Goal: Task Accomplishment & Management: Use online tool/utility

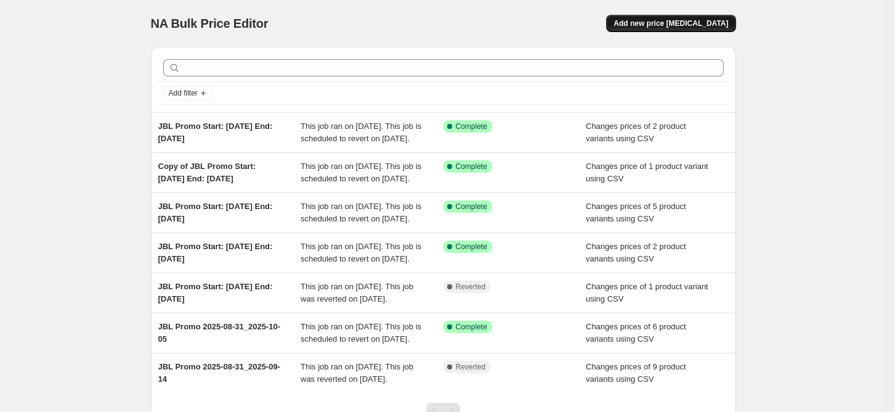
click at [707, 22] on span "Add new price [MEDICAL_DATA]" at bounding box center [671, 23] width 115 height 10
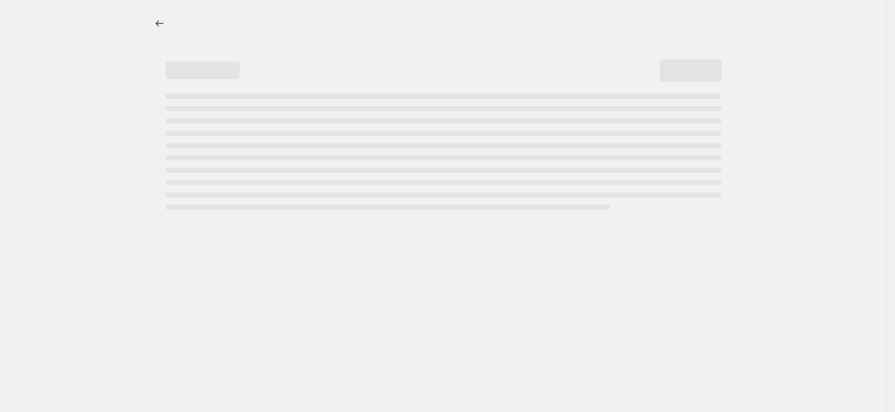
select select "percentage"
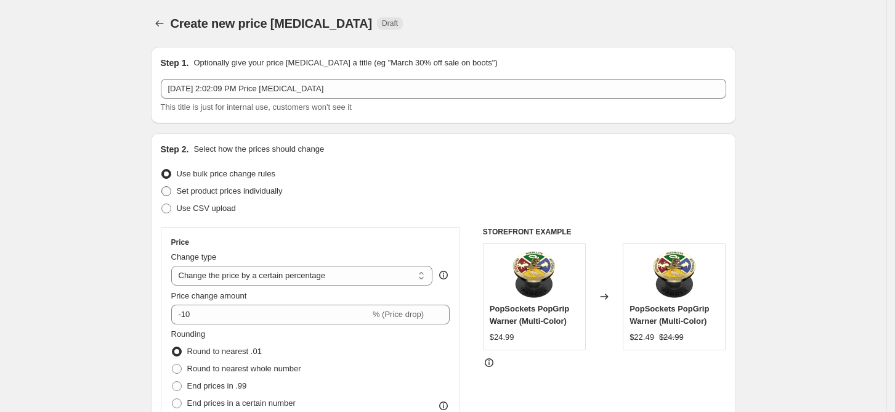
click at [216, 195] on span "Set product prices individually" at bounding box center [230, 190] width 106 height 9
click at [162, 187] on input "Set product prices individually" at bounding box center [161, 186] width 1 height 1
radio input "true"
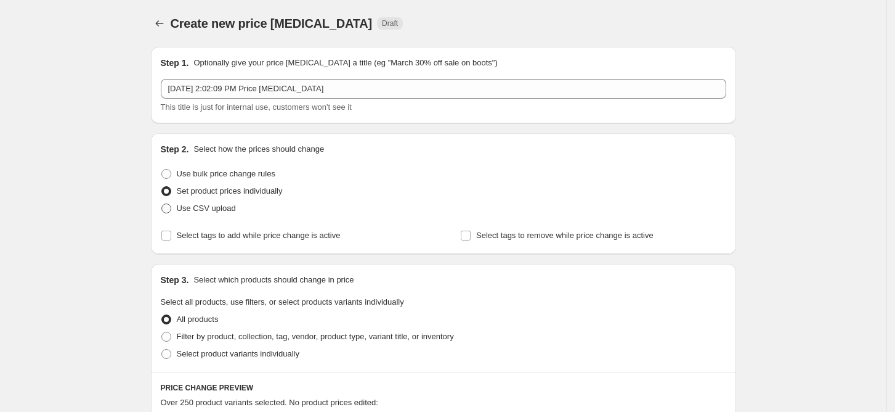
drag, startPoint x: 213, startPoint y: 208, endPoint x: 212, endPoint y: 214, distance: 6.2
click at [213, 211] on span "Use CSV upload" at bounding box center [206, 207] width 59 height 9
click at [162, 204] on input "Use CSV upload" at bounding box center [161, 203] width 1 height 1
radio input "true"
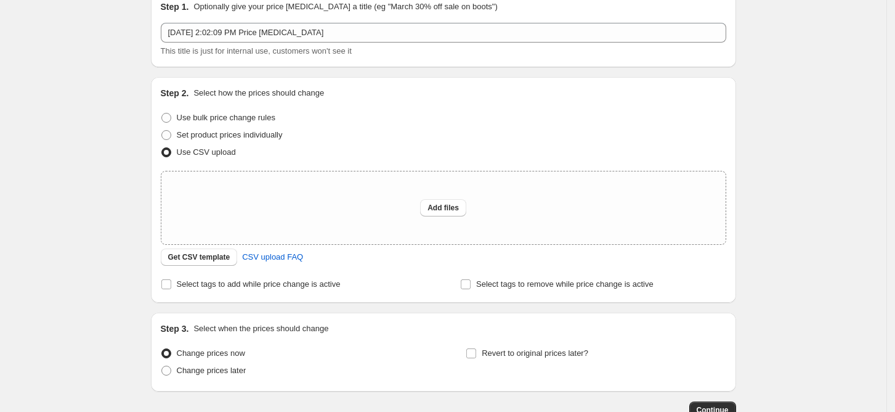
scroll to position [82, 0]
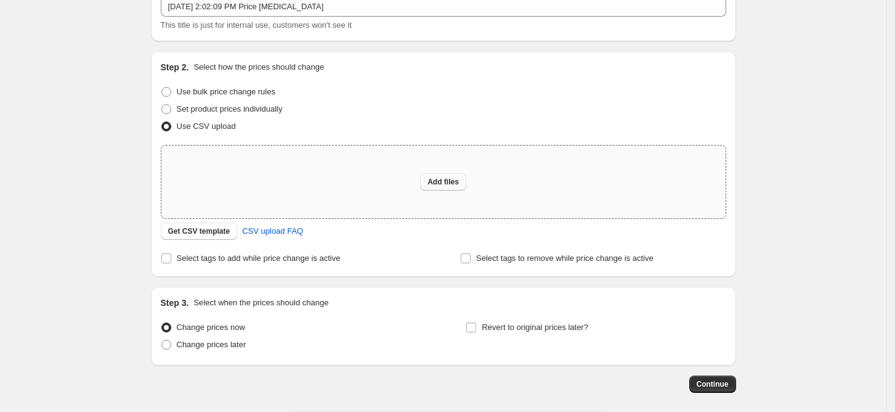
click at [438, 186] on button "Add files" at bounding box center [443, 181] width 46 height 17
type input "C:\fakepath\JBL-start-2025-10-05-end-2025-10-26.csv"
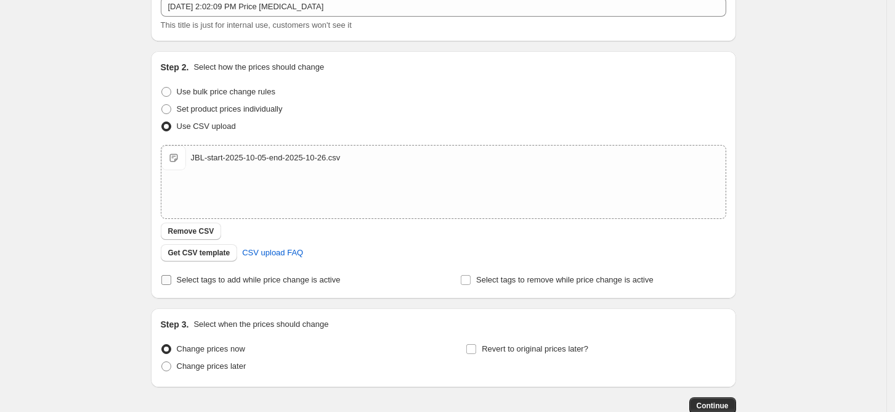
click at [290, 283] on span "Select tags to add while price change is active" at bounding box center [259, 279] width 164 height 9
click at [171, 283] on input "Select tags to add while price change is active" at bounding box center [166, 280] width 10 height 10
checkbox input "true"
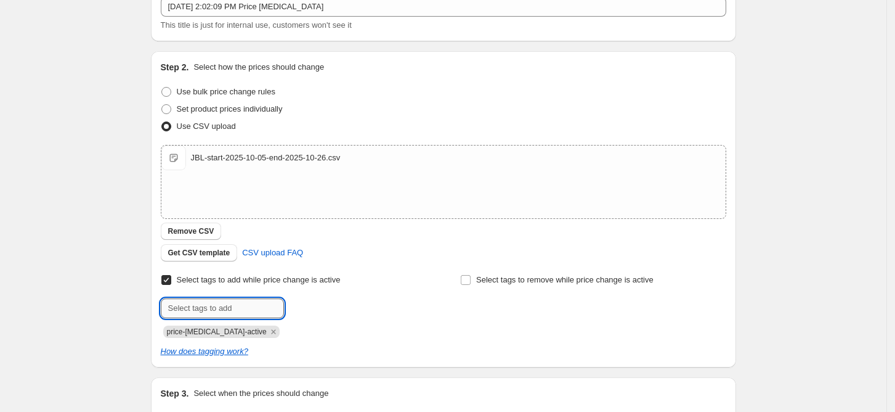
click at [218, 311] on input "text" at bounding box center [222, 308] width 123 height 20
type input "deal"
click at [268, 329] on icon "Remove price-change-job-active" at bounding box center [273, 331] width 11 height 11
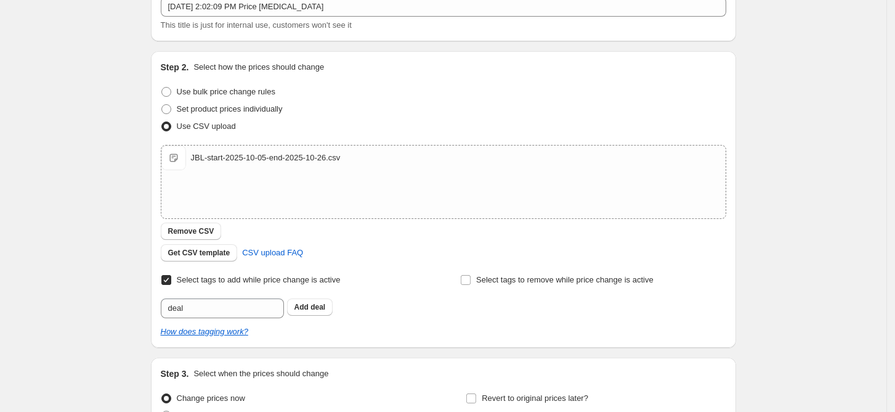
scroll to position [164, 0]
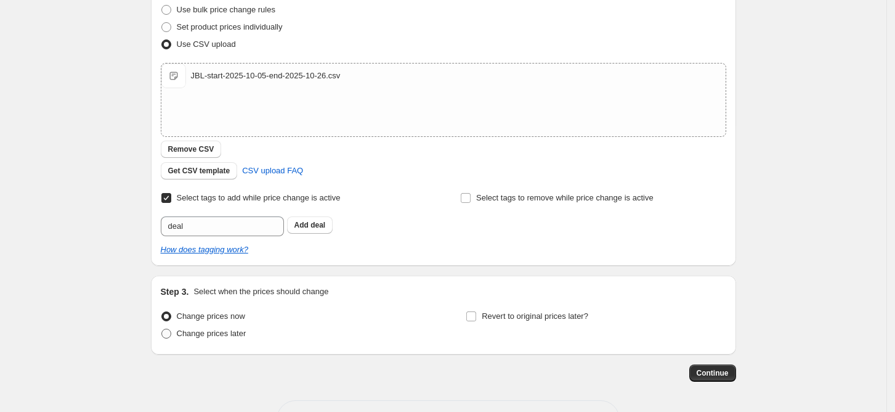
click at [223, 332] on span "Change prices later" at bounding box center [212, 332] width 70 height 9
click at [162, 329] on input "Change prices later" at bounding box center [161, 328] width 1 height 1
radio input "true"
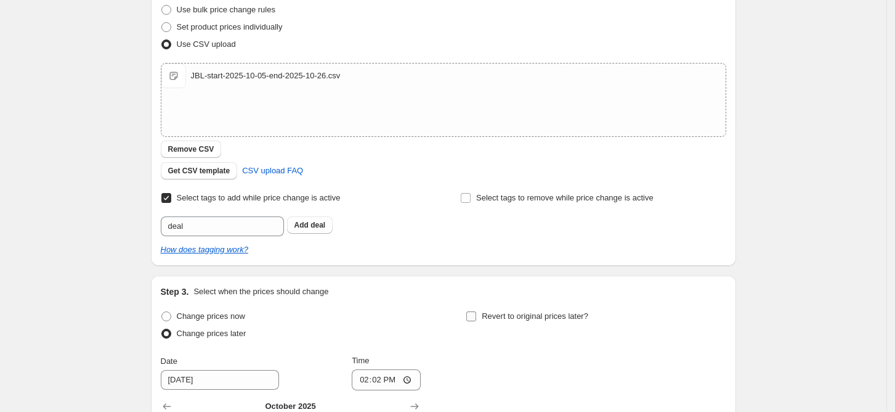
click at [481, 309] on label "Revert to original prices later?" at bounding box center [527, 315] width 123 height 17
click at [476, 311] on input "Revert to original prices later?" at bounding box center [471, 316] width 10 height 10
checkbox input "true"
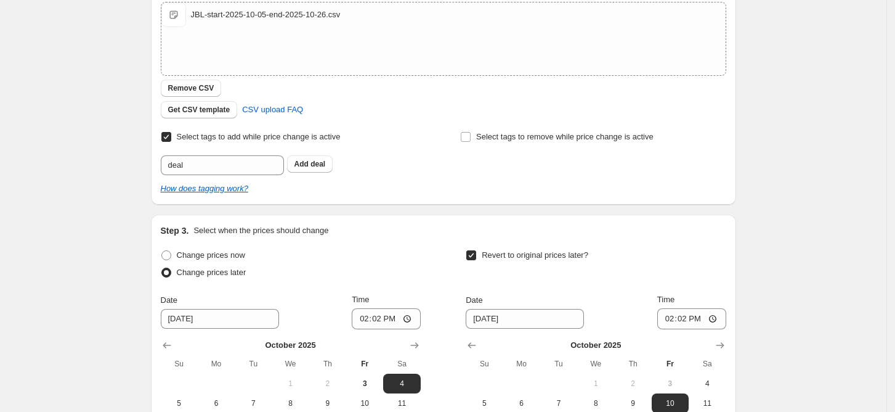
scroll to position [328, 0]
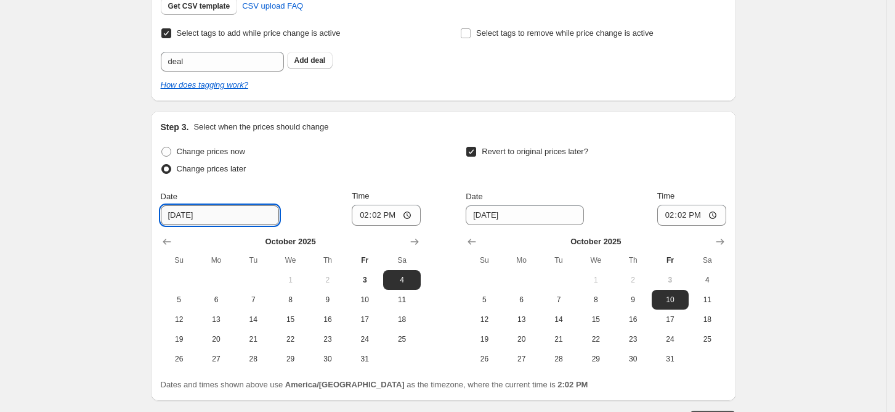
click at [243, 218] on input "10/4/2025" at bounding box center [220, 215] width 118 height 20
click at [379, 218] on input "14:02" at bounding box center [386, 215] width 69 height 21
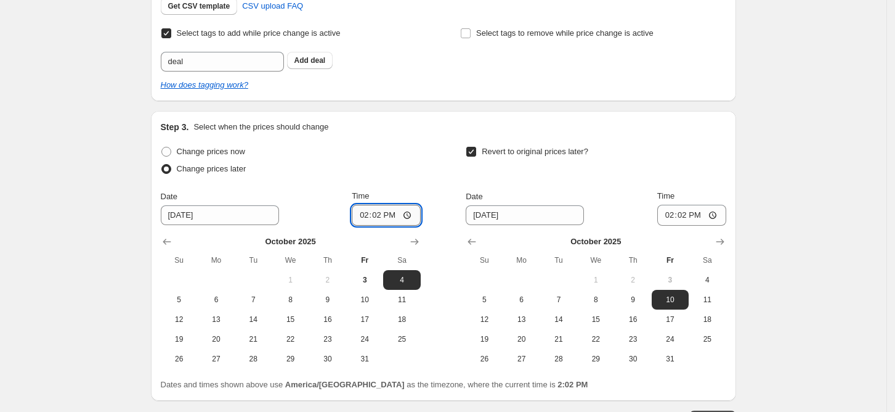
click at [367, 222] on input "14:02" at bounding box center [386, 215] width 69 height 21
click at [367, 219] on input "14:02" at bounding box center [386, 215] width 69 height 21
type input "23:02"
click at [187, 216] on input "10/4/2025" at bounding box center [220, 215] width 118 height 20
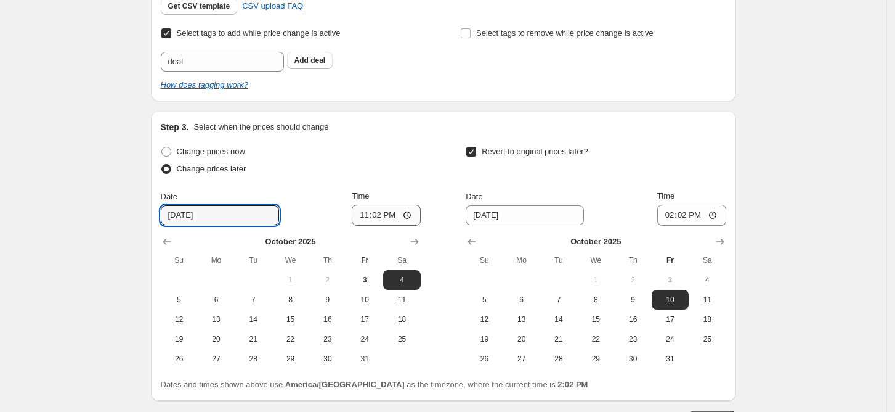
type input "10/5/2025"
click at [368, 213] on input "23:02" at bounding box center [386, 215] width 69 height 21
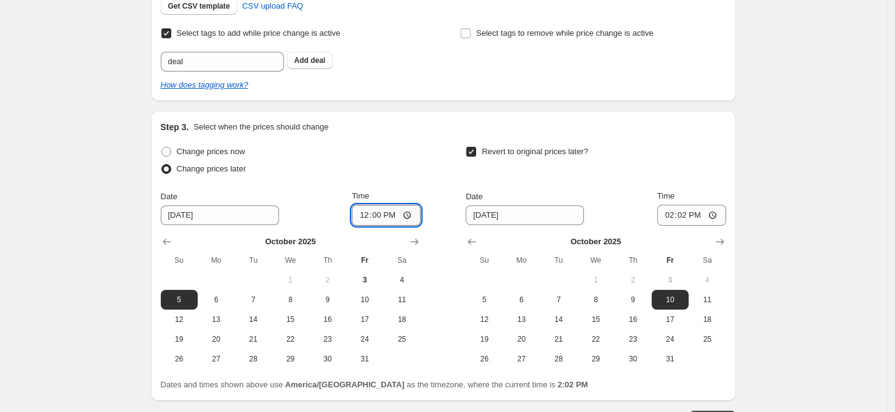
type input "00:00"
click at [515, 218] on input "10/10/2025" at bounding box center [525, 215] width 118 height 20
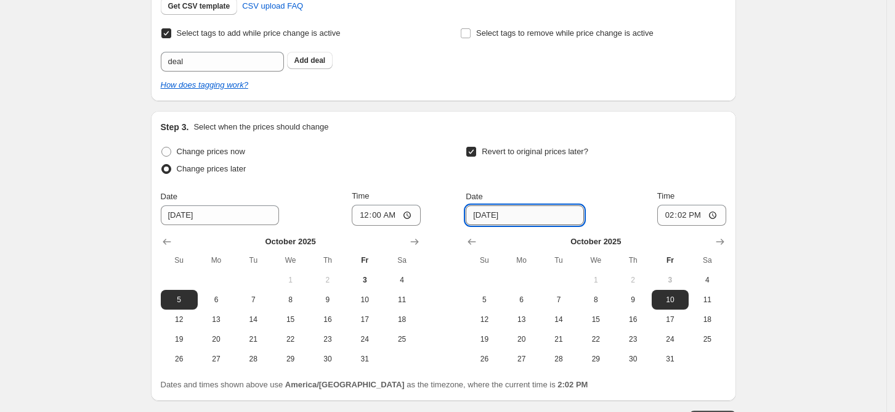
click at [481, 216] on input "10/10/2025" at bounding box center [525, 215] width 118 height 20
click at [495, 219] on input "10/10/2025" at bounding box center [525, 215] width 118 height 20
click at [497, 219] on input "10/10/2025" at bounding box center [525, 215] width 118 height 20
click at [557, 217] on input "10/05/2025" at bounding box center [525, 215] width 118 height 20
type input "10/5/2025"
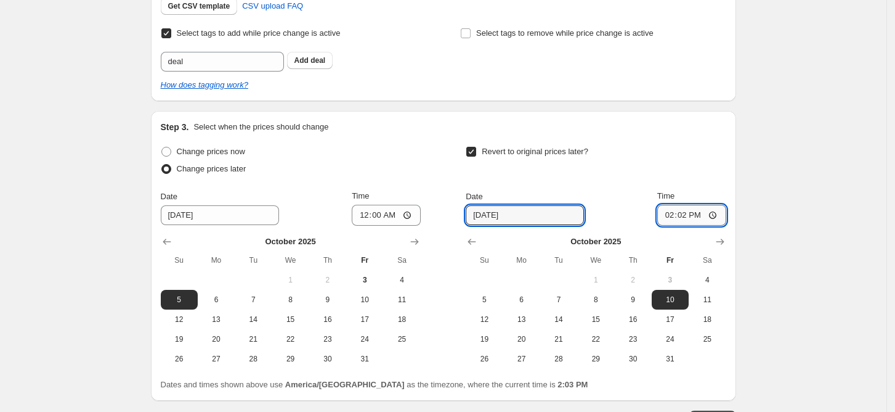
click at [682, 219] on input "14:02" at bounding box center [691, 215] width 69 height 21
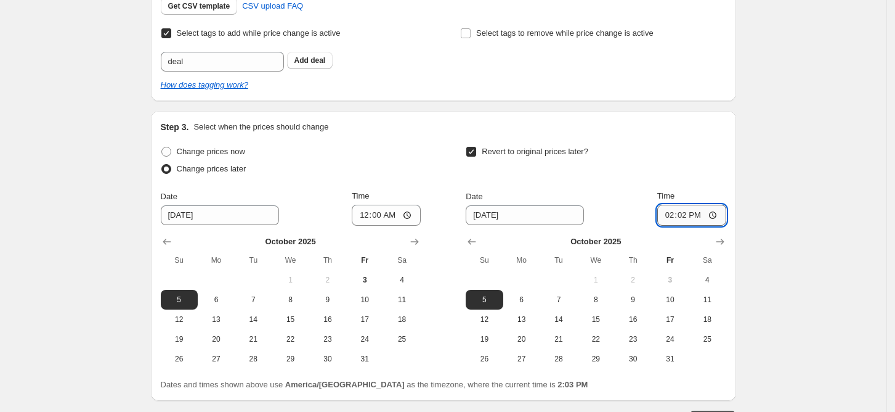
click at [672, 222] on input "14:02" at bounding box center [691, 215] width 69 height 21
click at [671, 214] on input "14:02" at bounding box center [691, 215] width 69 height 21
type input "23:59"
click at [719, 277] on span "4" at bounding box center [707, 280] width 27 height 10
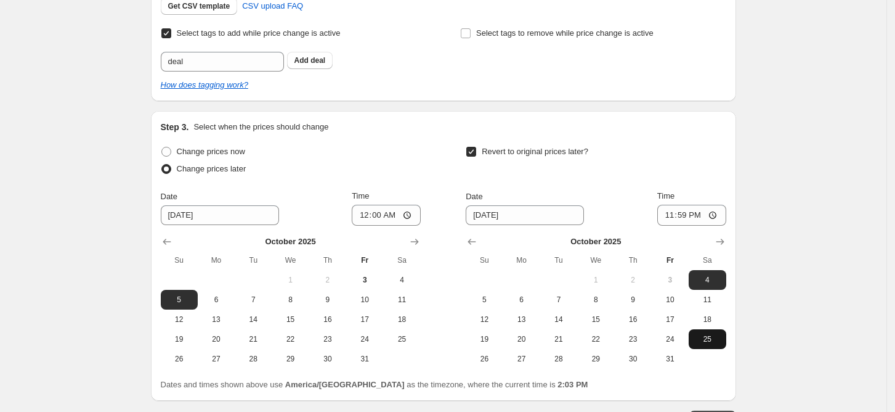
click at [714, 341] on span "25" at bounding box center [707, 339] width 27 height 10
type input "10/25/2025"
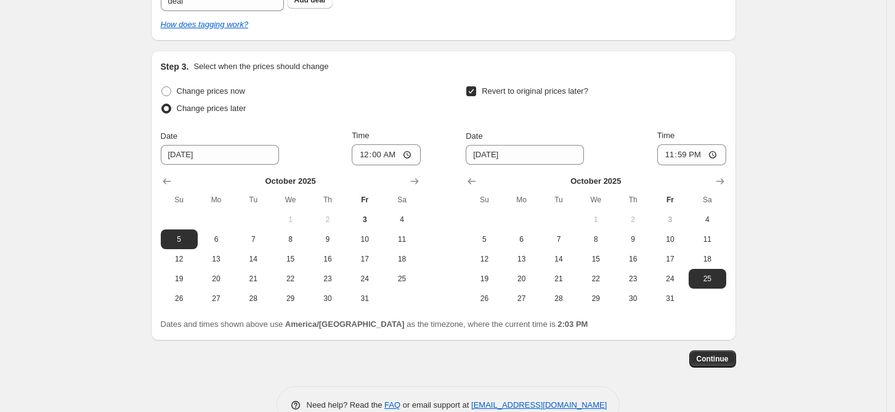
scroll to position [410, 0]
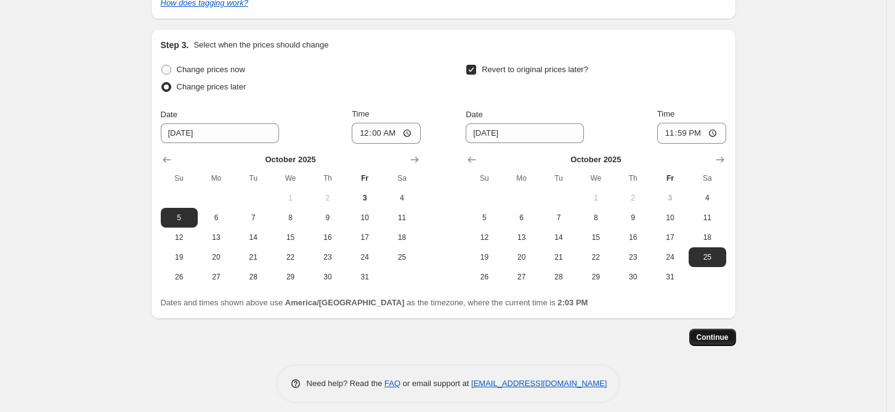
click at [727, 333] on span "Continue" at bounding box center [713, 337] width 32 height 10
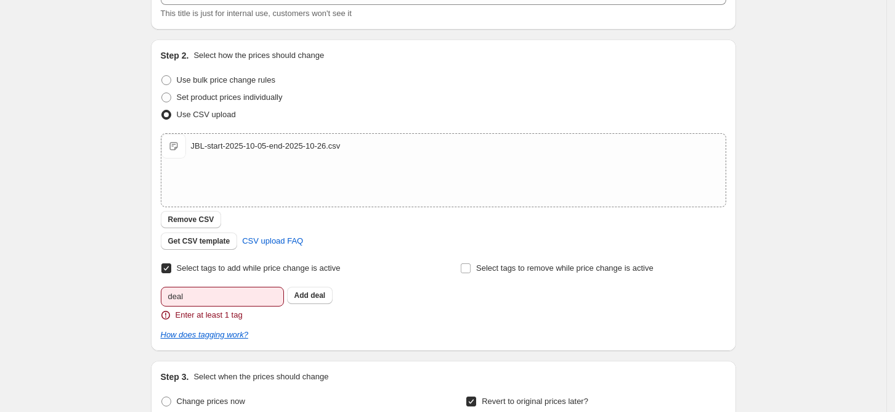
scroll to position [164, 0]
click at [201, 295] on input "deal" at bounding box center [222, 295] width 123 height 20
click at [299, 295] on b "Add" at bounding box center [302, 294] width 14 height 9
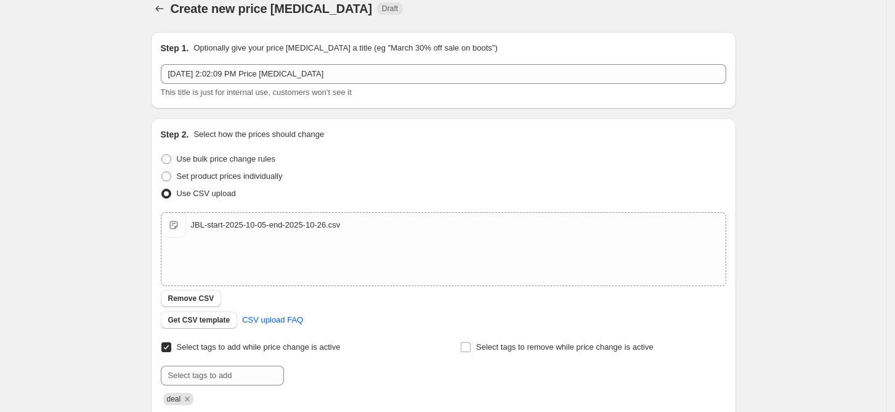
scroll to position [0, 0]
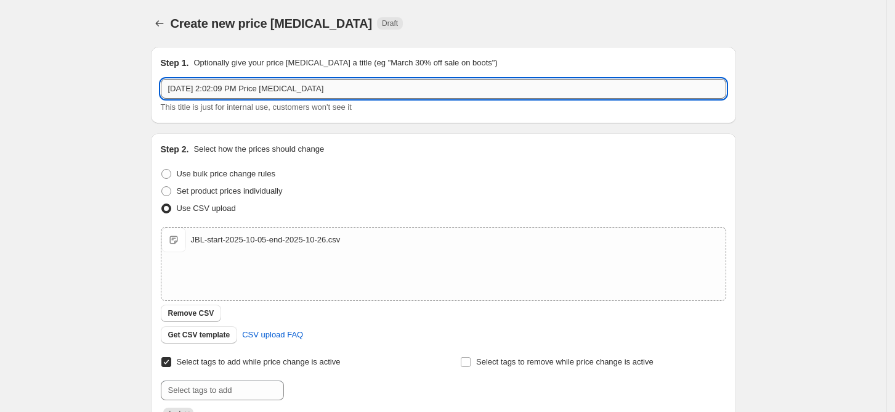
click at [240, 91] on input "Oct 3, 2025, 2:02:09 PM Price change job" at bounding box center [444, 89] width 566 height 20
paste input "JBL Promo Start: [DATE] End: [DATE]"
click at [261, 87] on input "JBL Promo Start: [DATE] End: [DATE]" at bounding box center [444, 89] width 566 height 20
click at [341, 91] on input "JBL Promo Start: 2025-10-05 End: 2025-10-12" at bounding box center [444, 89] width 566 height 20
type input "JBL Promo Start: [DATE] End: [DATE]"
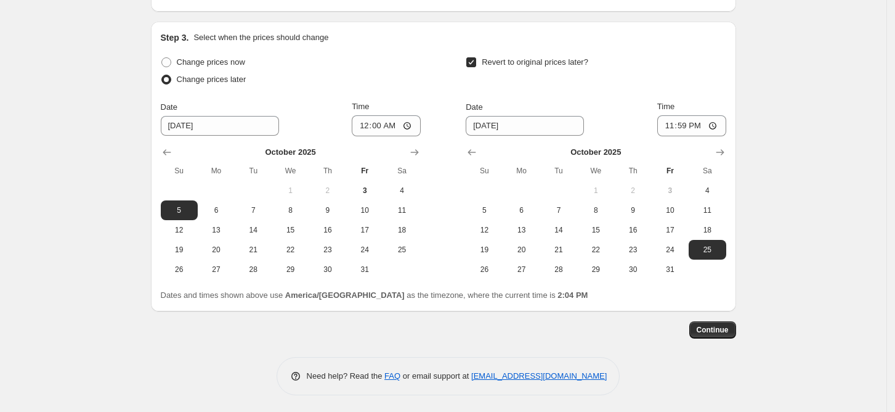
scroll to position [439, 0]
click at [736, 323] on button "Continue" at bounding box center [713, 328] width 47 height 17
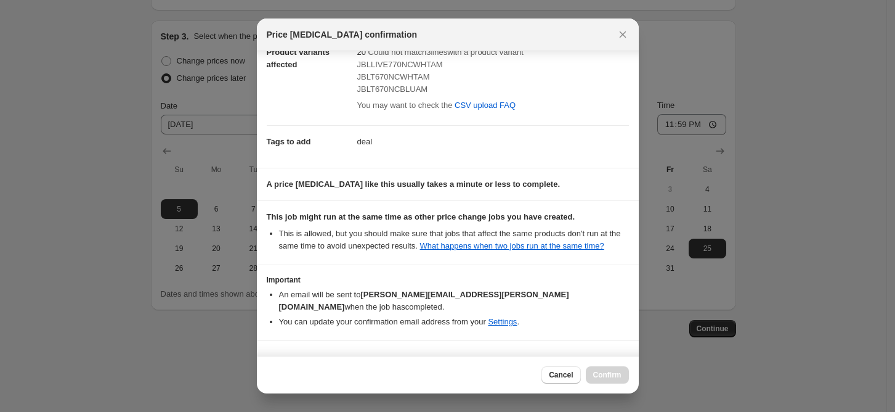
scroll to position [103, 0]
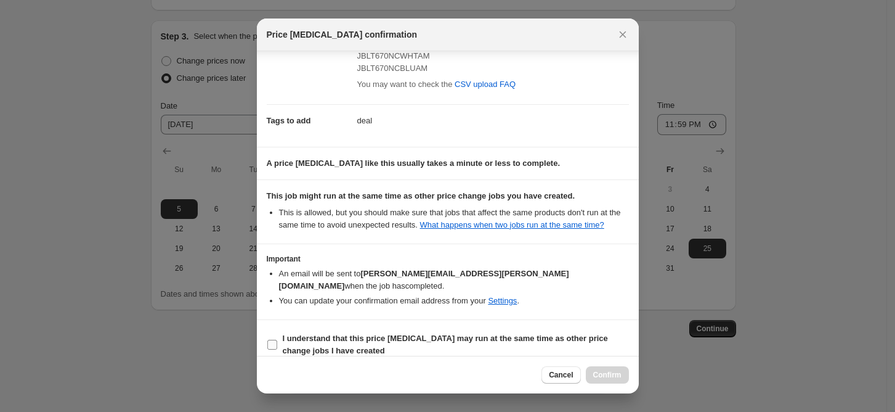
click at [330, 333] on b "I understand that this price change job may run at the same time as other price…" at bounding box center [445, 344] width 325 height 22
click at [277, 340] on input "I understand that this price change job may run at the same time as other price…" at bounding box center [272, 345] width 10 height 10
checkbox input "true"
click at [616, 375] on span "Confirm" at bounding box center [607, 375] width 28 height 10
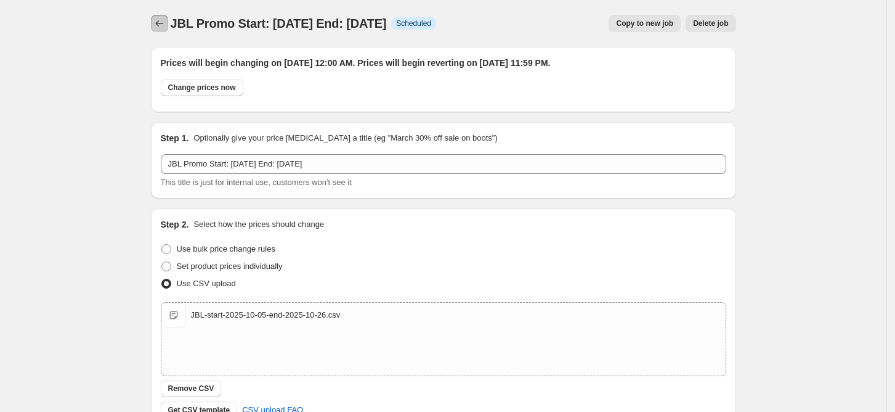
click at [165, 18] on icon "Price change jobs" at bounding box center [159, 23] width 12 height 12
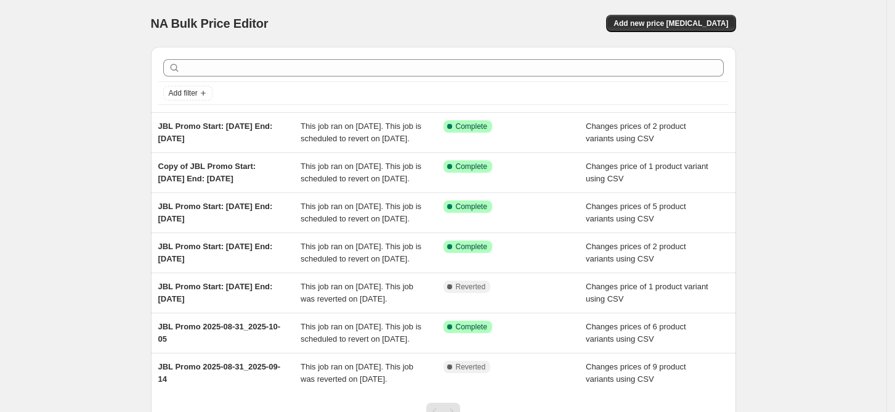
copy span "JBL Promo Start: [DATE] End: [DATE]"
drag, startPoint x: 237, startPoint y: 140, endPoint x: 149, endPoint y: 131, distance: 87.9
click at [149, 131] on div "Add filter JBL Promo Start: 2025-09-28 End: 2025-10-12 This job ran on Septembe…" at bounding box center [438, 238] width 595 height 402
